Goal: Task Accomplishment & Management: Manage account settings

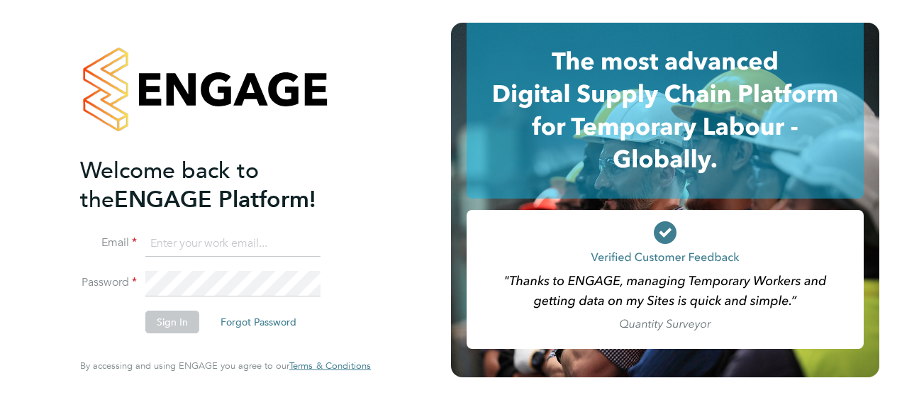
type input "[DOMAIN_NAME][EMAIL_ADDRESS][DOMAIN_NAME]"
click at [169, 324] on button "Sign In" at bounding box center [172, 321] width 54 height 23
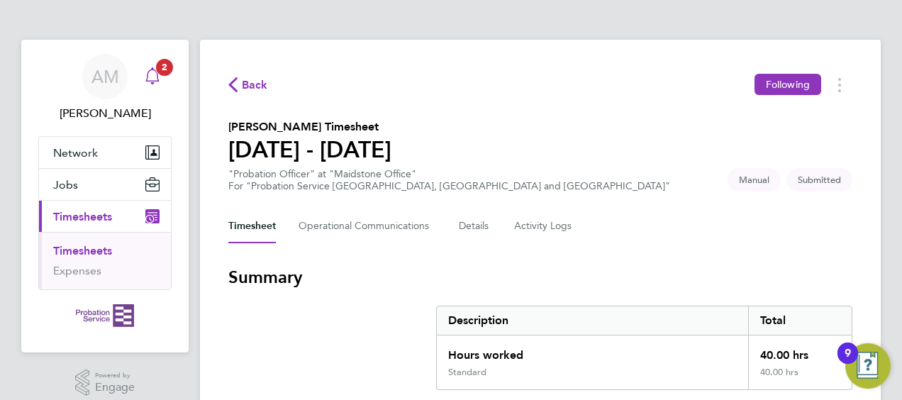
click at [149, 79] on icon "Main navigation" at bounding box center [152, 75] width 17 height 17
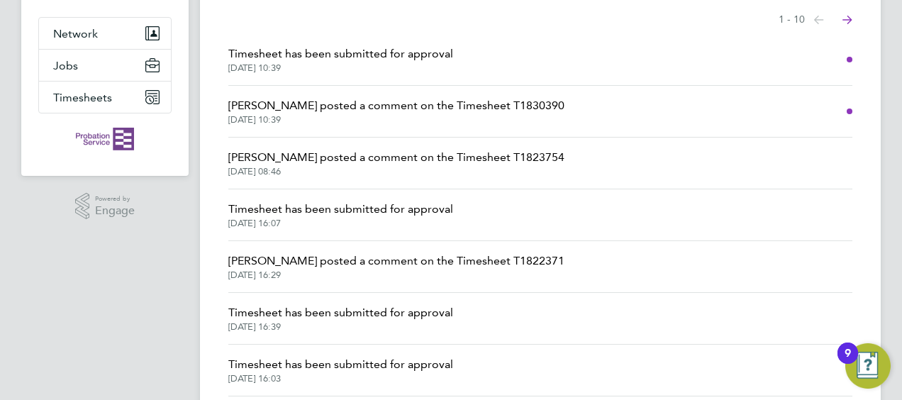
scroll to position [142, 0]
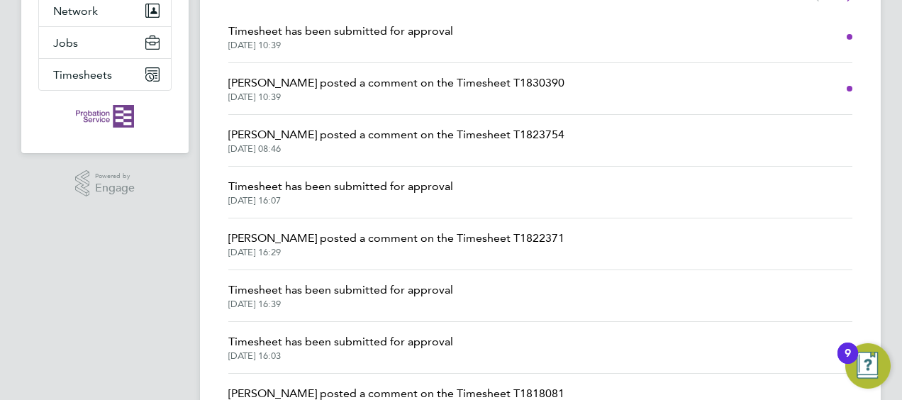
click at [318, 187] on span "Timesheet has been submitted for approval" at bounding box center [340, 186] width 225 height 17
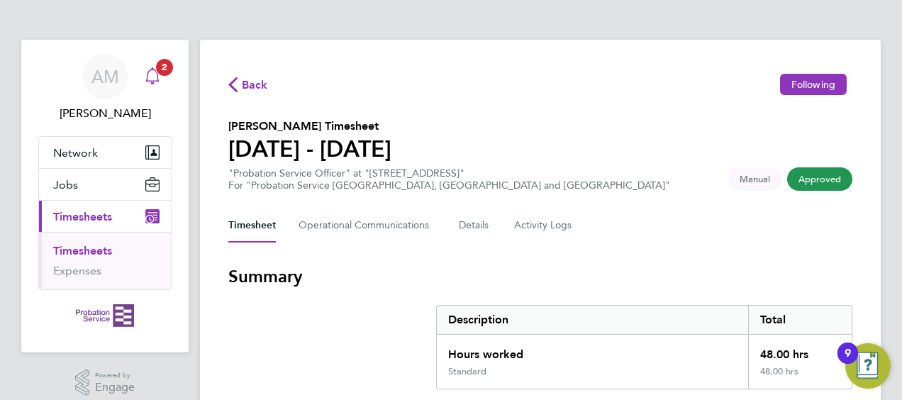
click at [153, 77] on icon "Main navigation" at bounding box center [152, 75] width 17 height 17
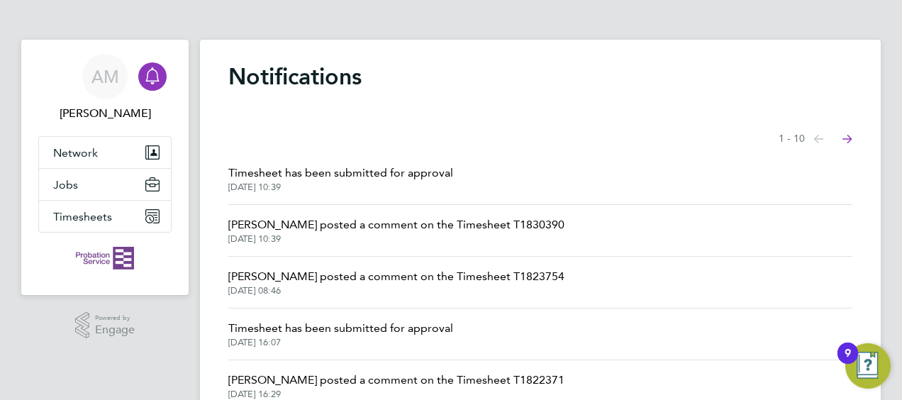
scroll to position [71, 0]
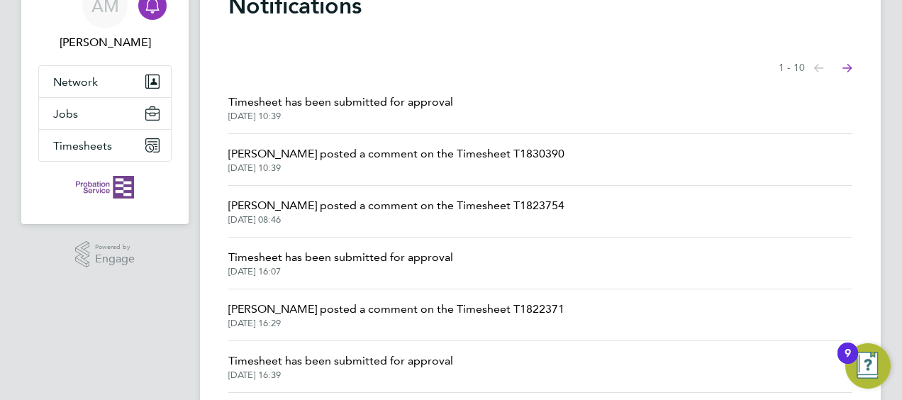
click at [336, 210] on span "[PERSON_NAME] posted a comment on the Timesheet T1823754" at bounding box center [396, 205] width 336 height 17
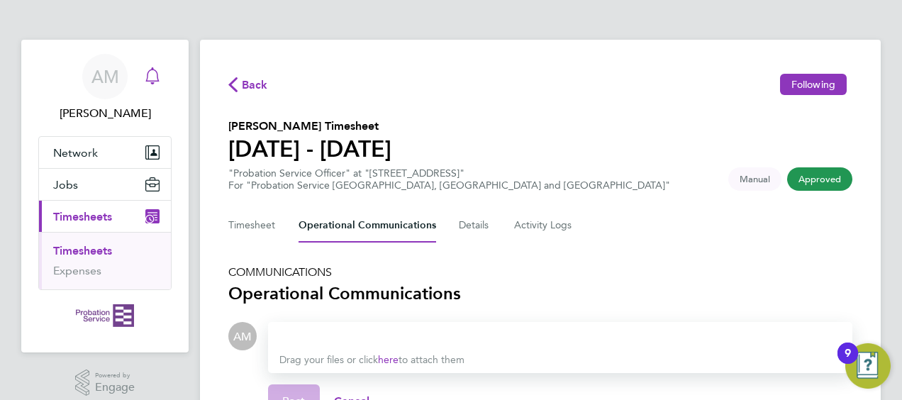
click at [157, 77] on icon "Main navigation" at bounding box center [151, 74] width 13 height 14
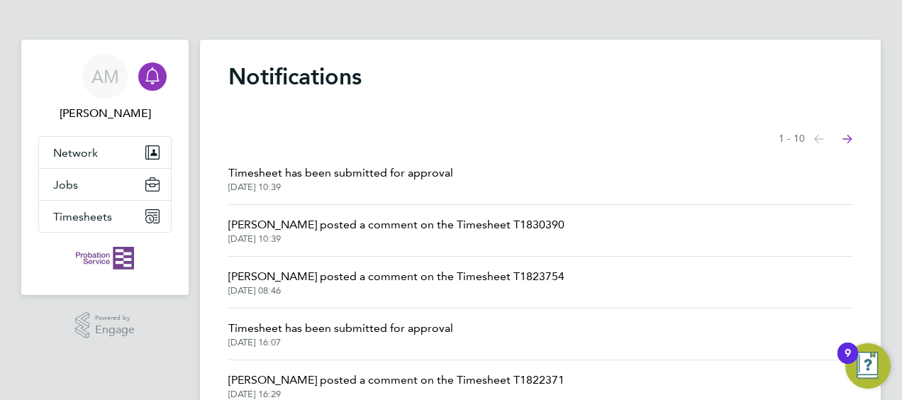
click at [345, 227] on span "[PERSON_NAME] posted a comment on the Timesheet T1830390" at bounding box center [396, 224] width 336 height 17
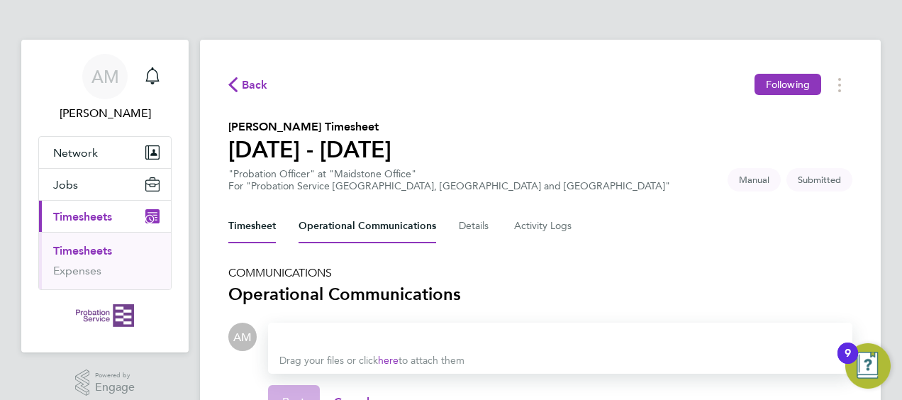
click at [240, 228] on button "Timesheet" at bounding box center [251, 226] width 47 height 34
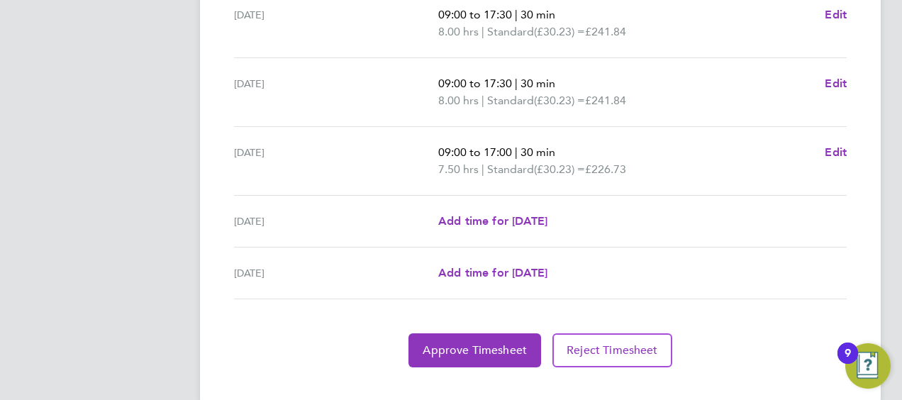
scroll to position [633, 0]
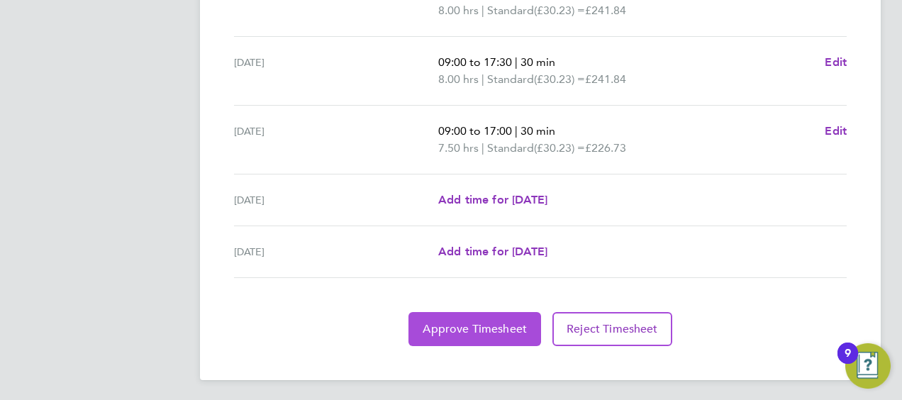
click at [488, 329] on span "Approve Timesheet" at bounding box center [474, 329] width 104 height 14
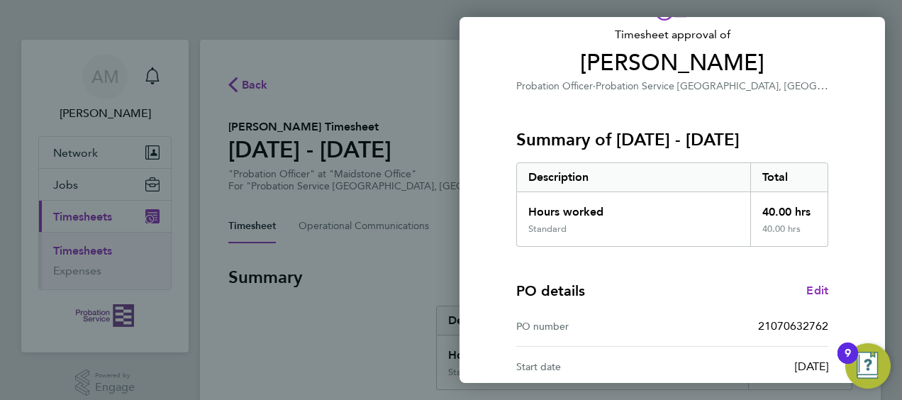
scroll to position [278, 0]
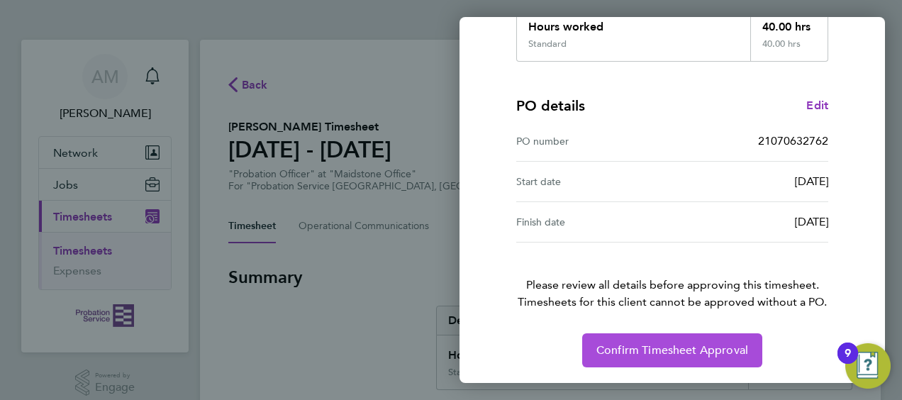
click at [666, 344] on span "Confirm Timesheet Approval" at bounding box center [672, 350] width 152 height 14
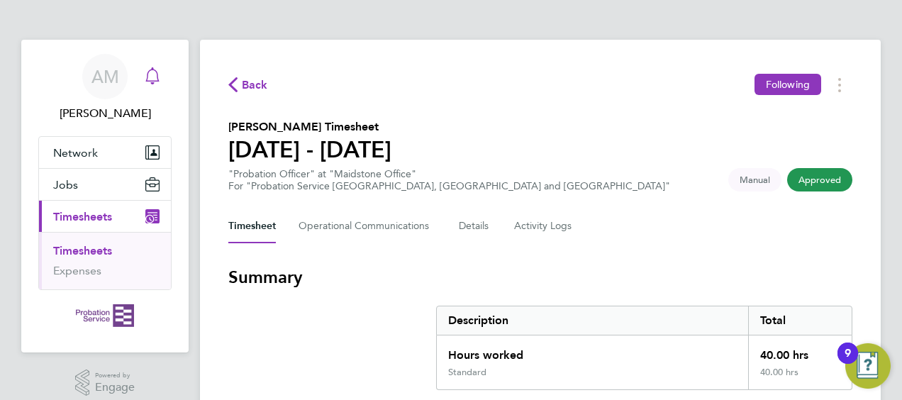
click at [153, 81] on icon "Main navigation" at bounding box center [151, 74] width 13 height 14
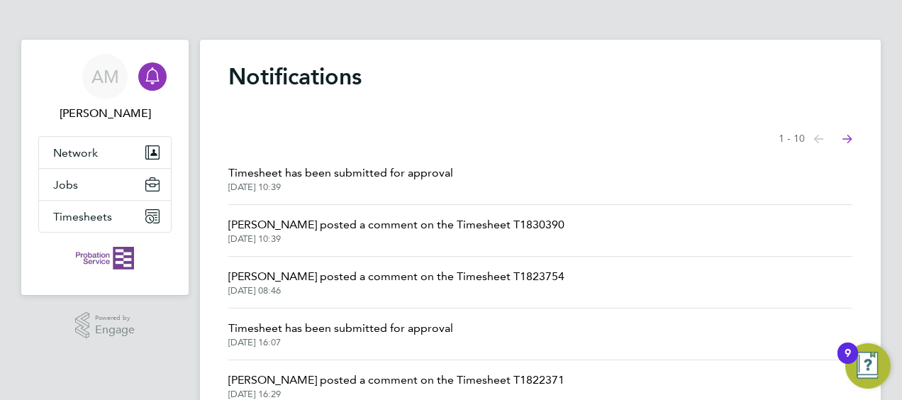
click at [343, 177] on span "Timesheet has been submitted for approval" at bounding box center [340, 172] width 225 height 17
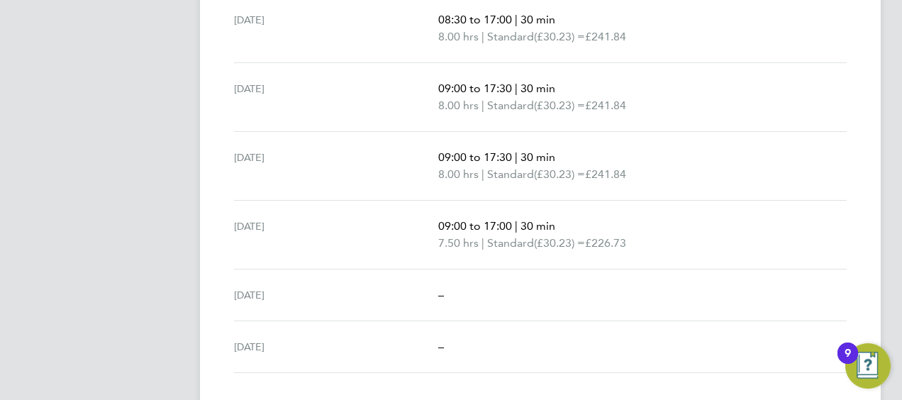
scroll to position [564, 0]
